Goal: Find specific page/section: Find specific page/section

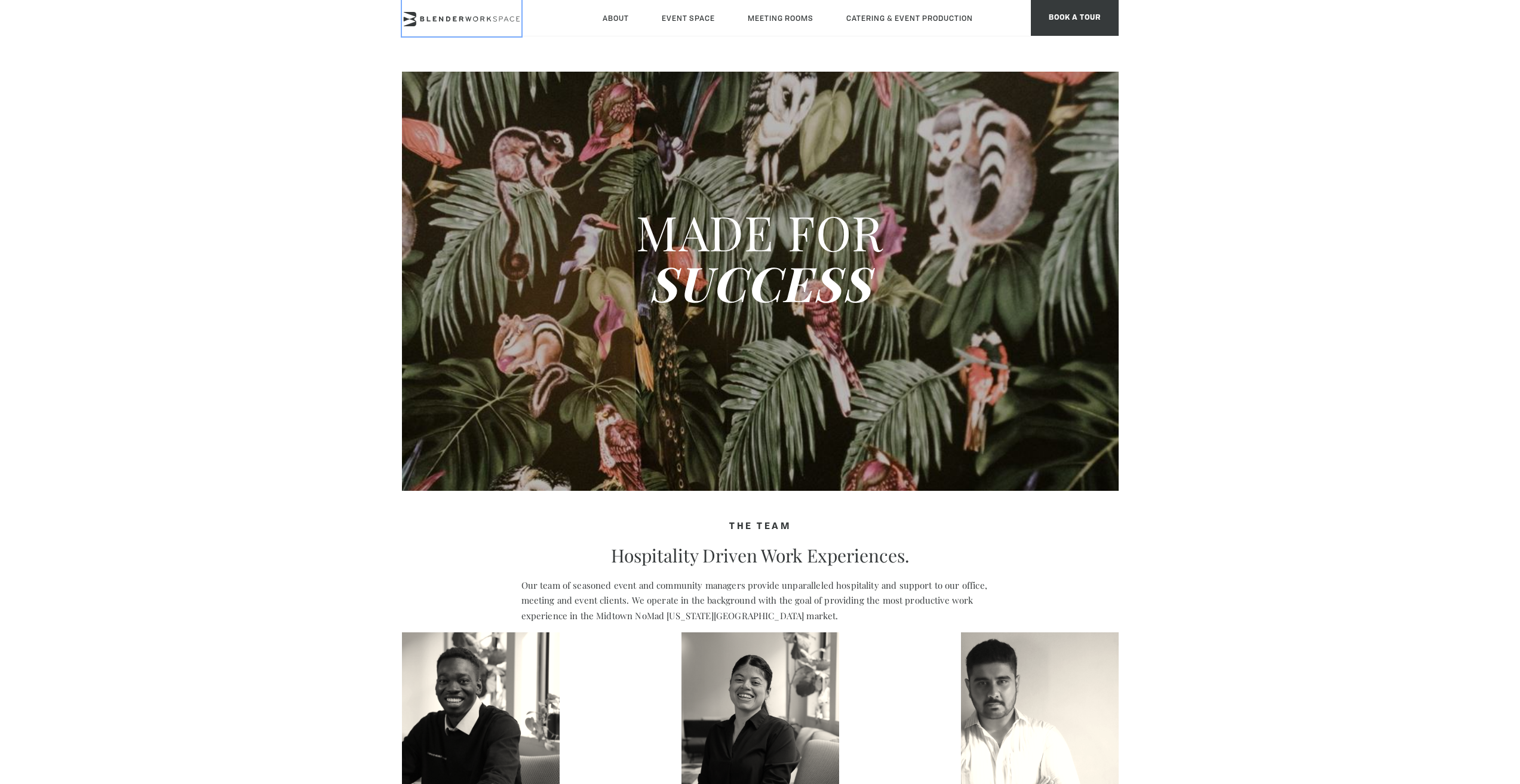
click at [460, 17] on icon at bounding box center [460, 19] width 4 height 5
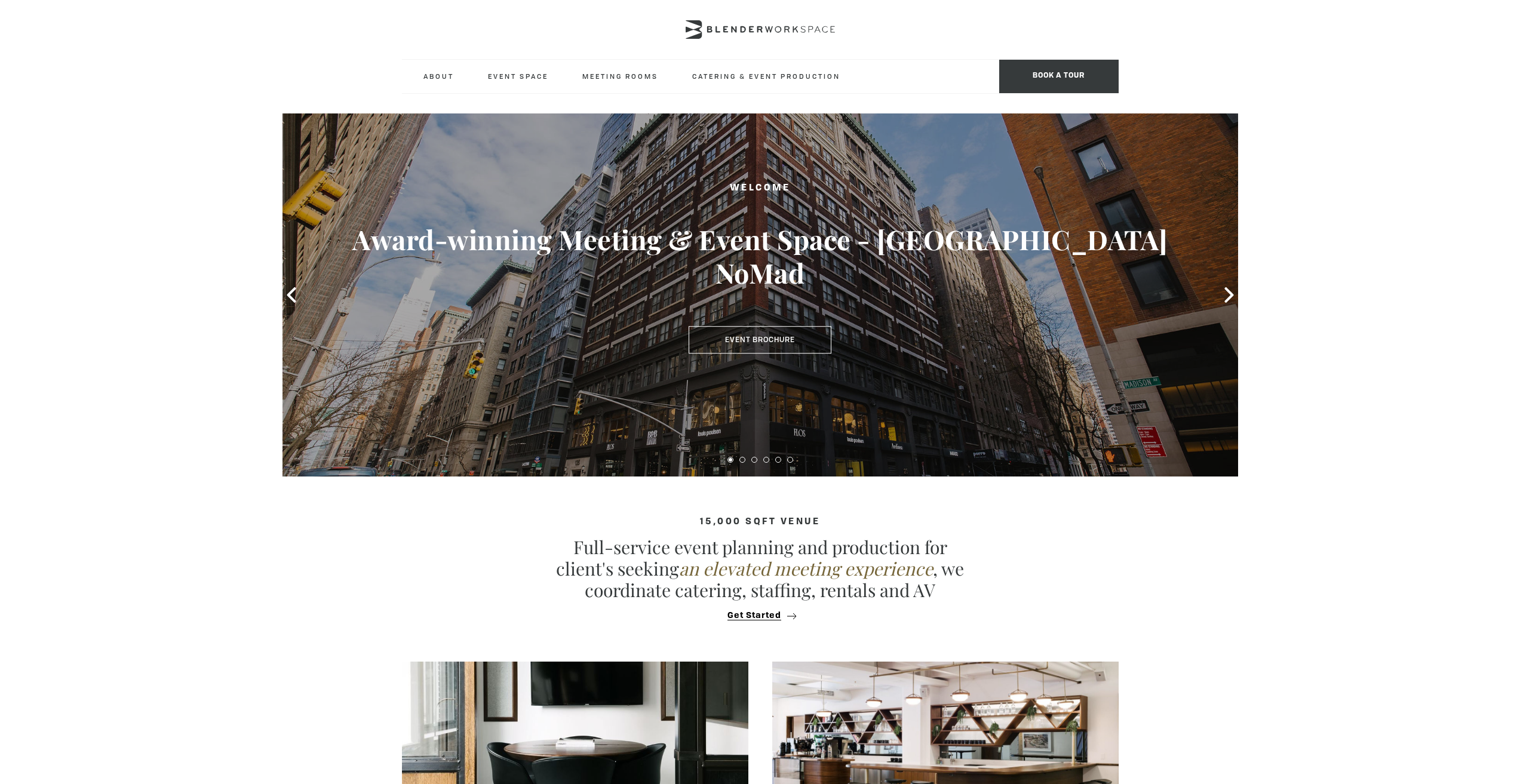
type div "[DATE]"
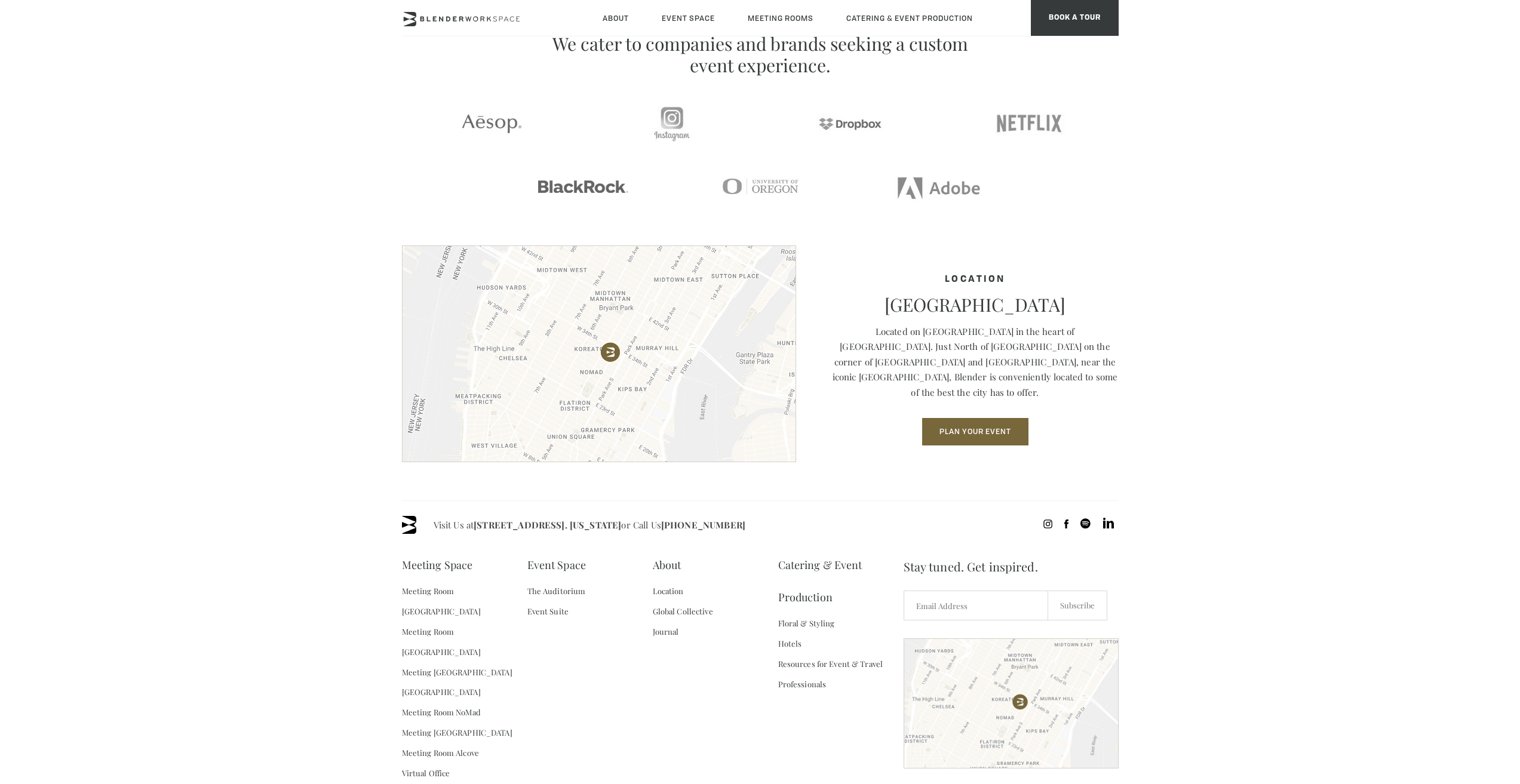
scroll to position [1478, 0]
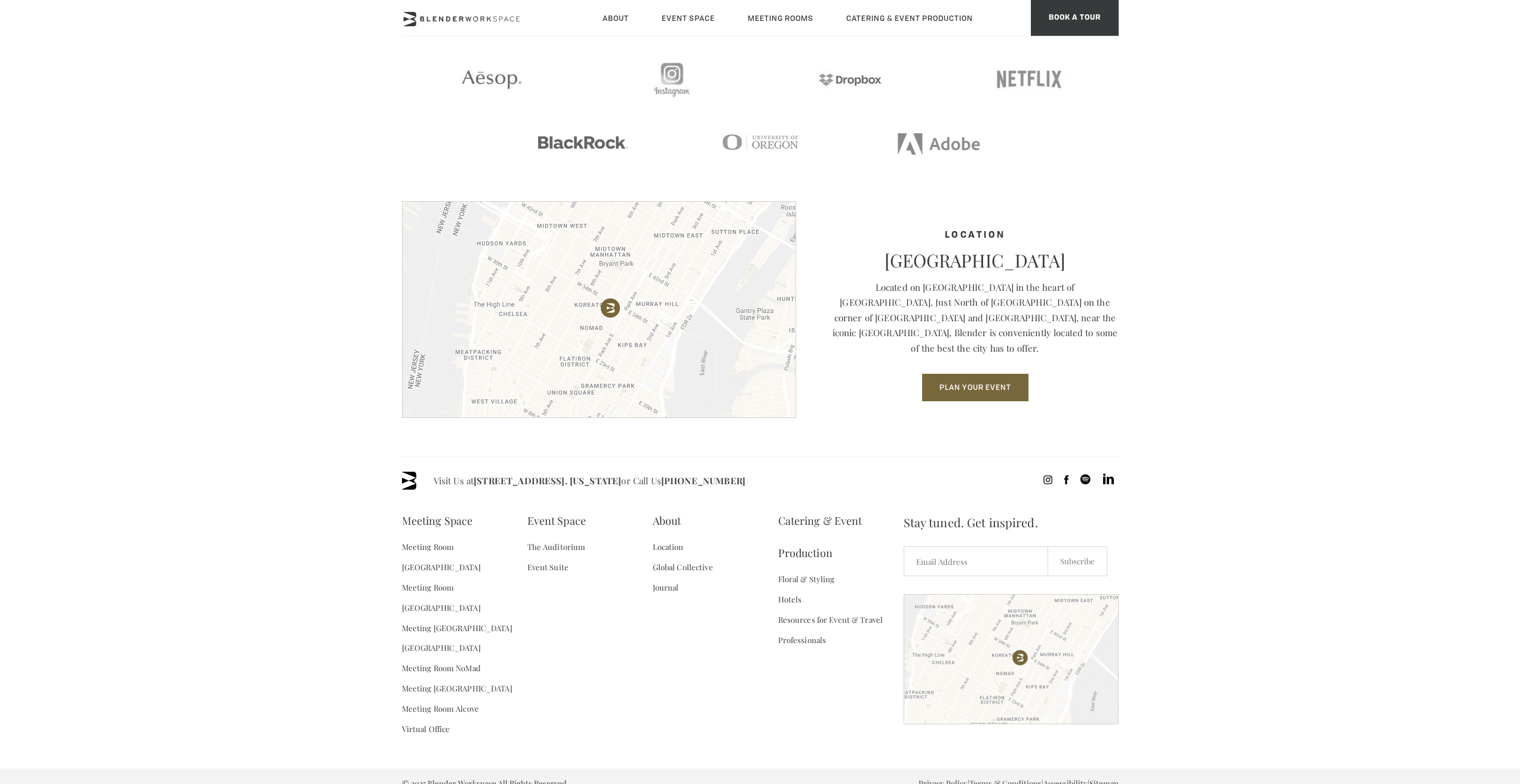
click at [549, 474] on span "Visit Us at [STREET_ADDRESS]. [US_STATE] or Call Us [PHONE_NUMBER]" at bounding box center [589, 480] width 312 height 18
click at [548, 479] on link "[STREET_ADDRESS]. [US_STATE]" at bounding box center [548, 481] width 148 height 12
